Goal: Navigation & Orientation: Understand site structure

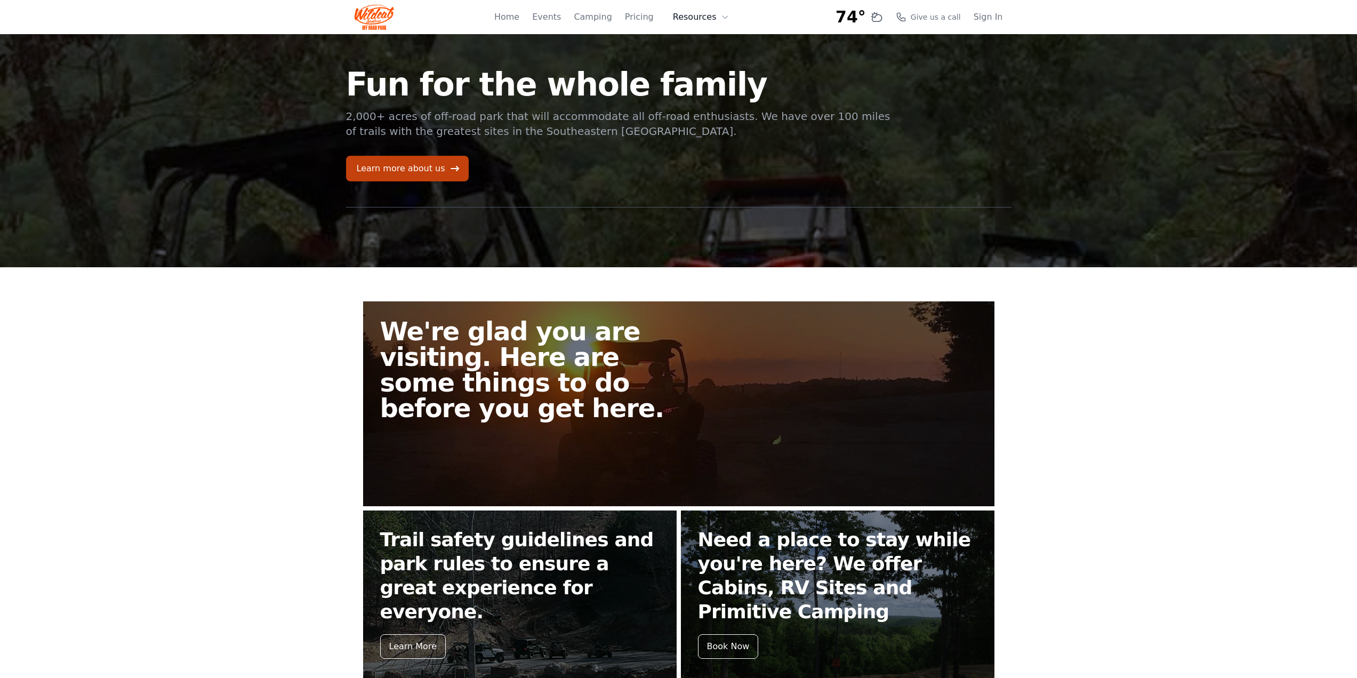
click at [726, 18] on icon at bounding box center [725, 17] width 9 height 9
click at [450, 167] on icon at bounding box center [455, 168] width 11 height 11
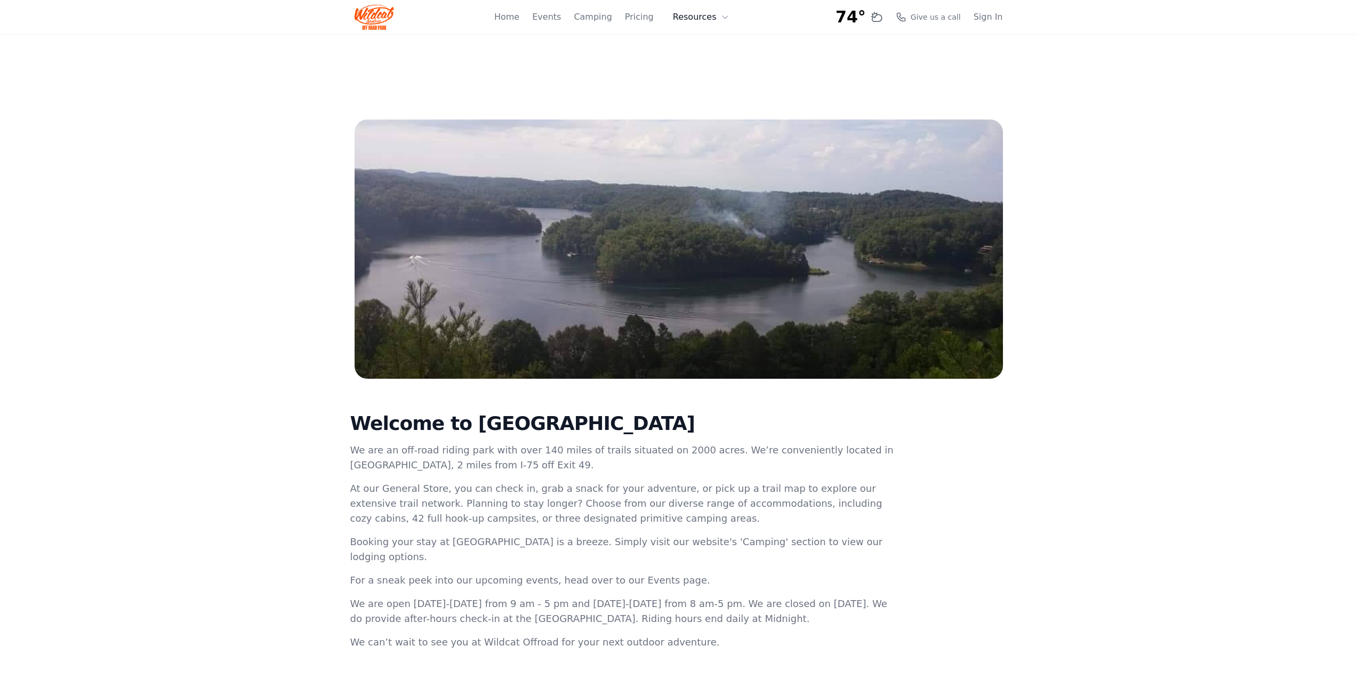
click at [723, 16] on icon at bounding box center [725, 17] width 9 height 9
click at [724, 16] on icon at bounding box center [725, 17] width 9 height 9
drag, startPoint x: 318, startPoint y: 292, endPoint x: 313, endPoint y: 301, distance: 10.1
click at [316, 298] on main "Welcome to [GEOGRAPHIC_DATA] We are an off-road riding park with over 140 miles…" at bounding box center [678, 405] width 1357 height 573
click at [556, 20] on link "Events" at bounding box center [546, 17] width 29 height 13
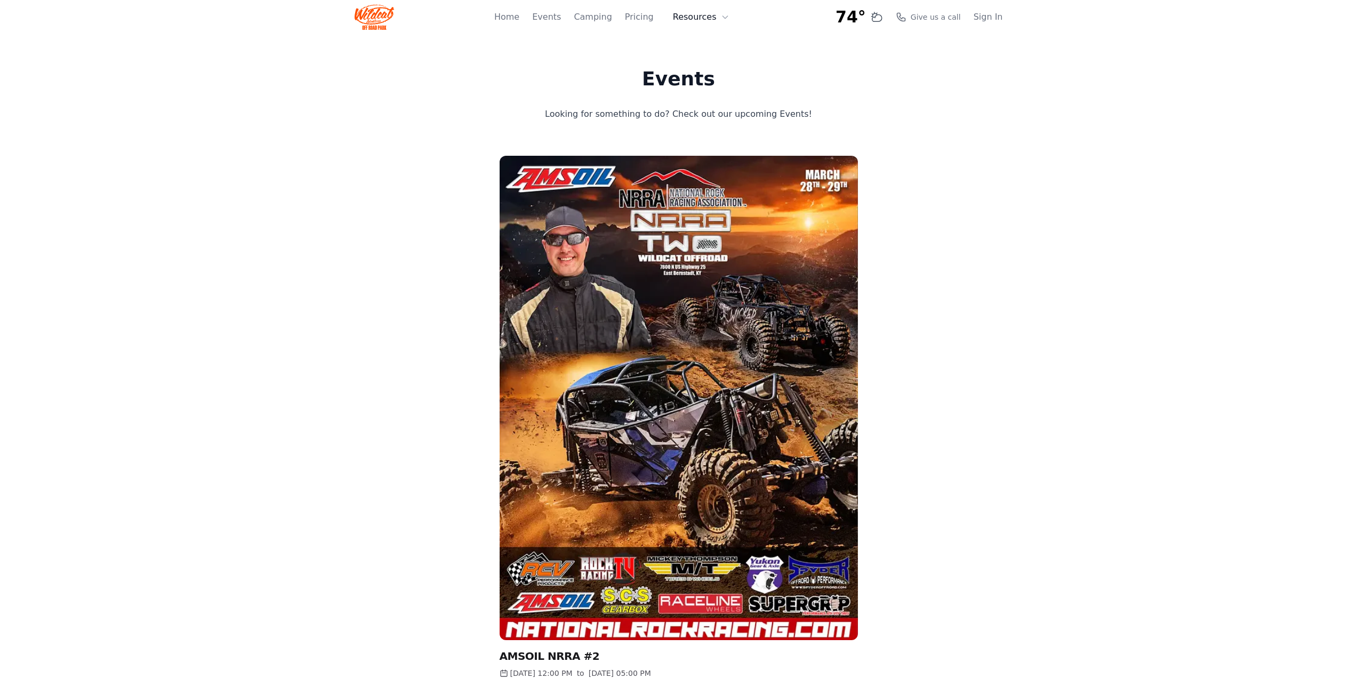
click at [714, 19] on button "Resources" at bounding box center [701, 16] width 69 height 21
click at [703, 41] on link "About" at bounding box center [718, 43] width 102 height 19
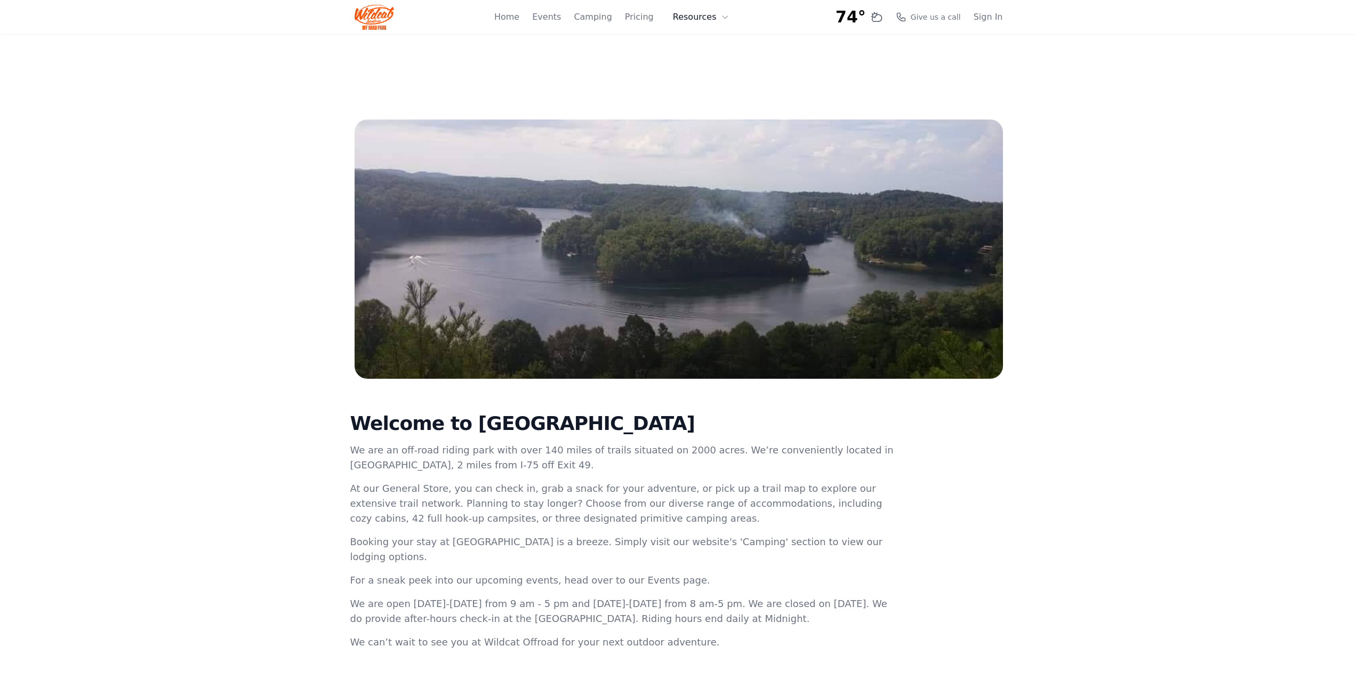
click at [725, 19] on icon at bounding box center [725, 17] width 9 height 9
click at [703, 68] on link "FAQ" at bounding box center [718, 62] width 102 height 19
